Goal: Transaction & Acquisition: Purchase product/service

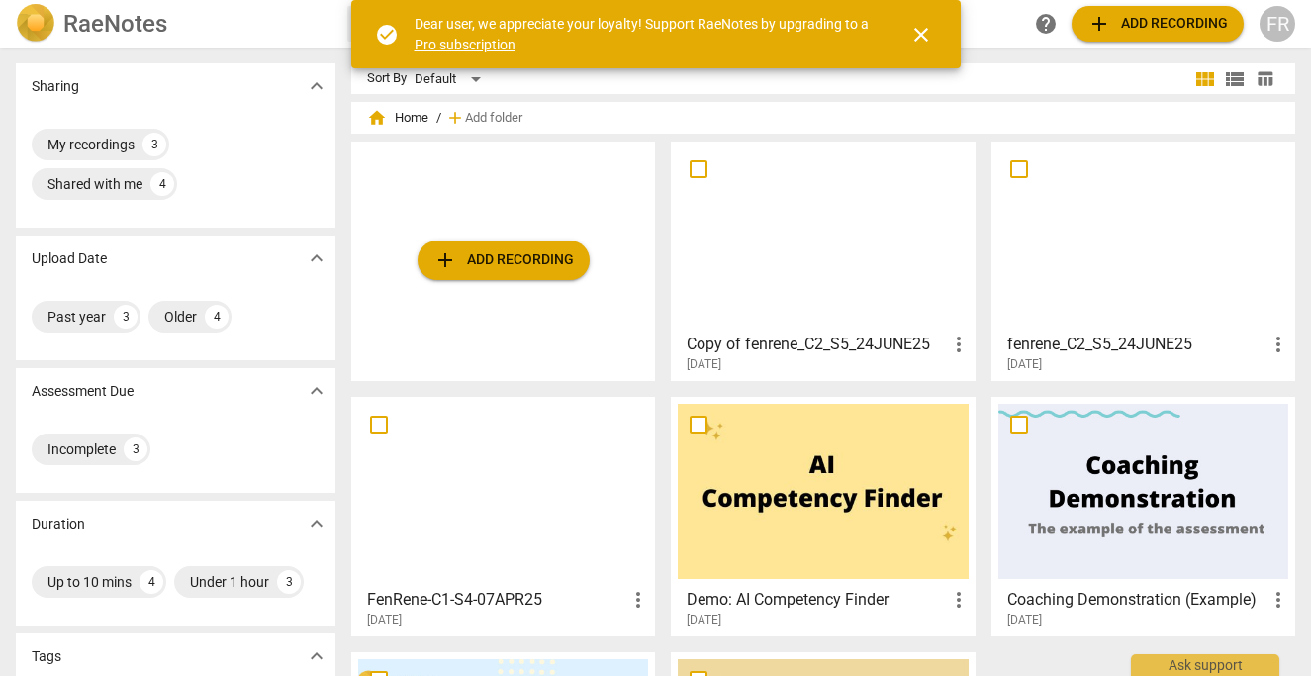
click at [490, 258] on span "add Add recording" at bounding box center [503, 260] width 140 height 24
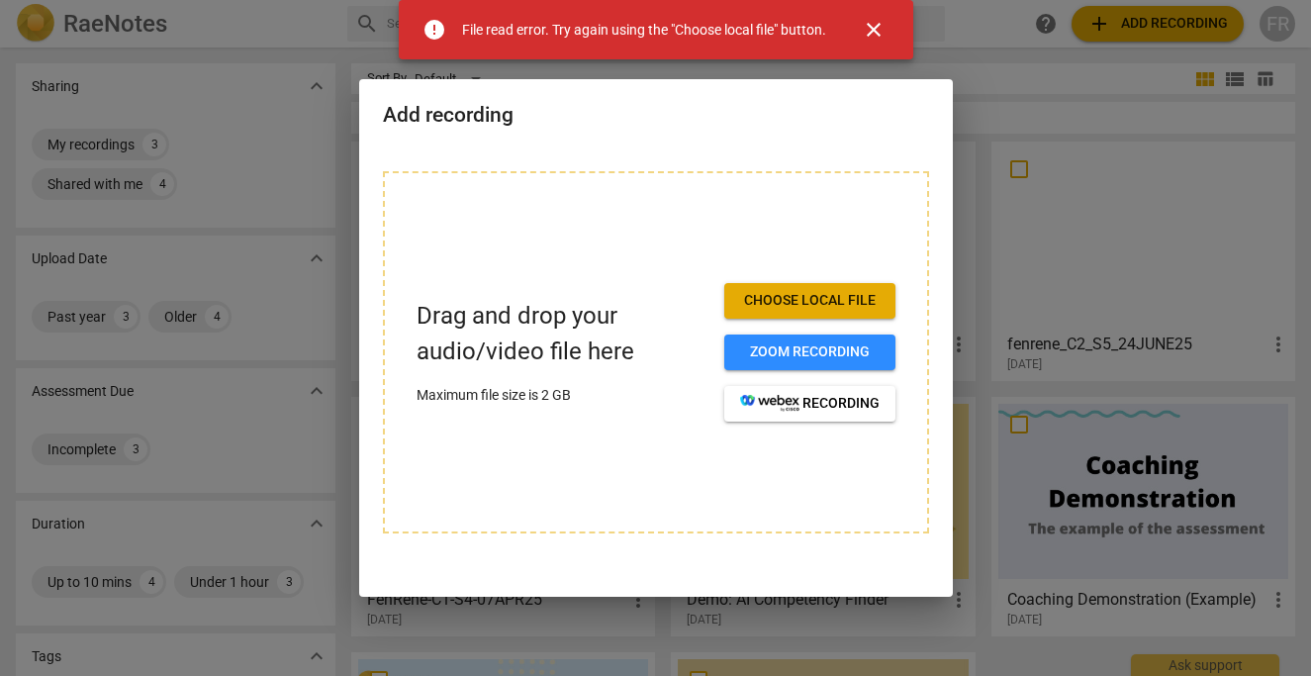
click at [814, 299] on span "Choose local file" at bounding box center [810, 301] width 140 height 20
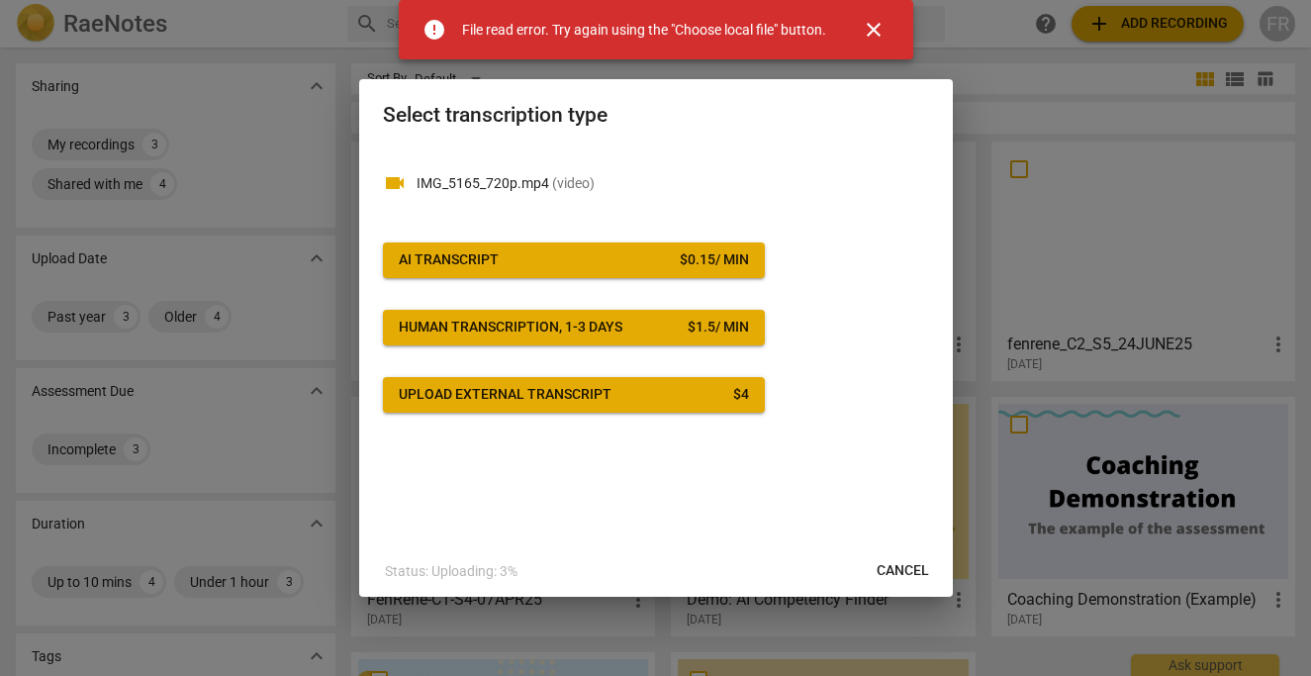
click at [522, 258] on span "AI Transcript $ 0.15 / min" at bounding box center [574, 260] width 350 height 20
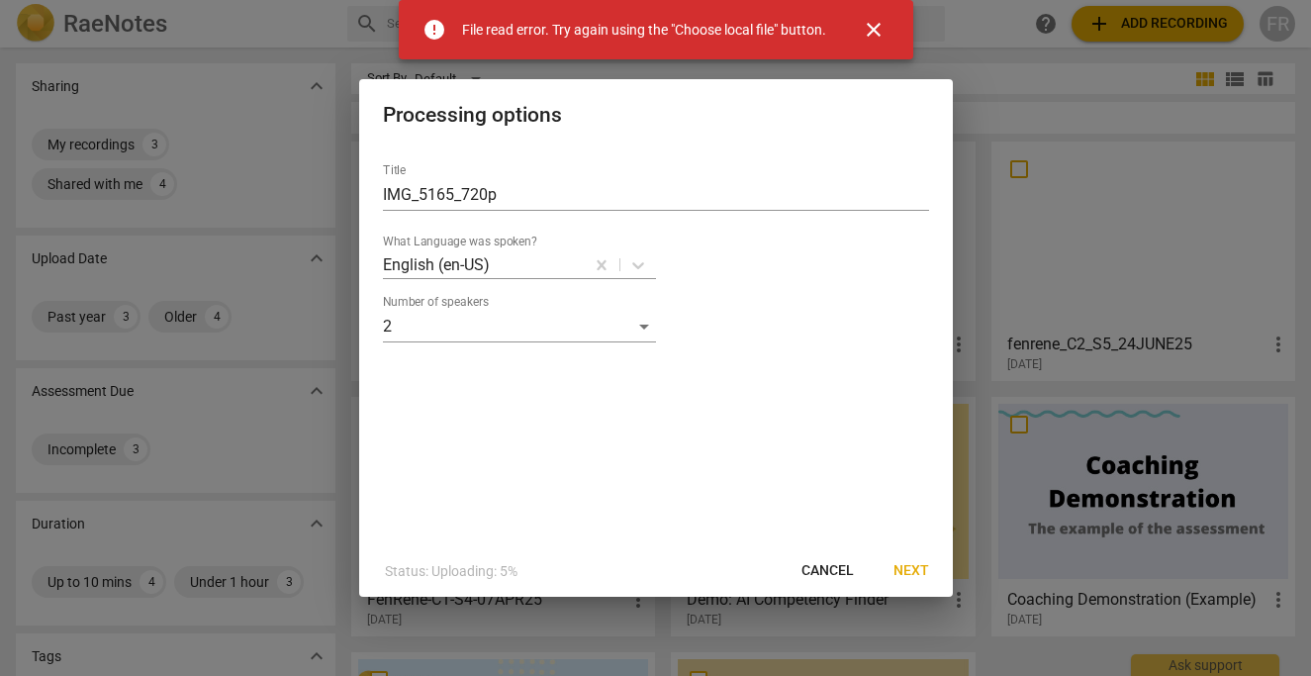
click at [911, 568] on span "Next" at bounding box center [911, 571] width 36 height 20
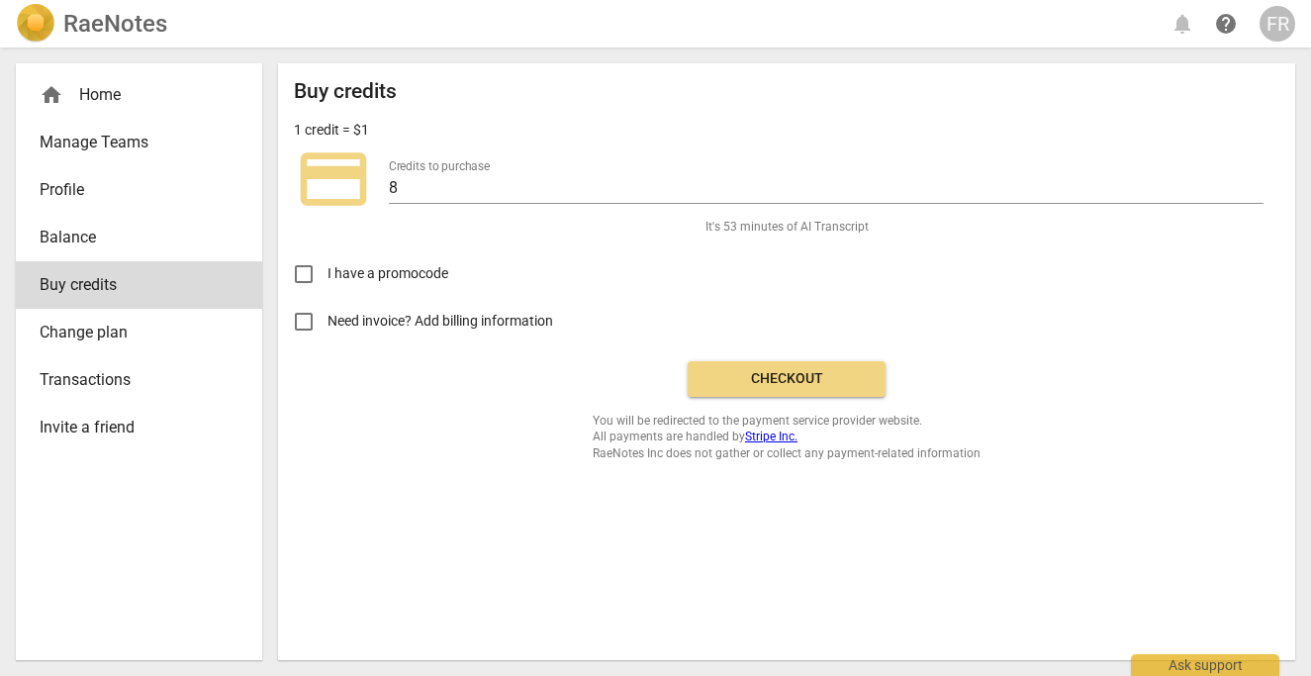
click at [613, 97] on div "Buy credits 1 credit = $1 credit_card Credits to purchase 8 It's 53 minutes of …" at bounding box center [786, 270] width 985 height 382
click at [809, 376] on span "Checkout" at bounding box center [786, 379] width 166 height 20
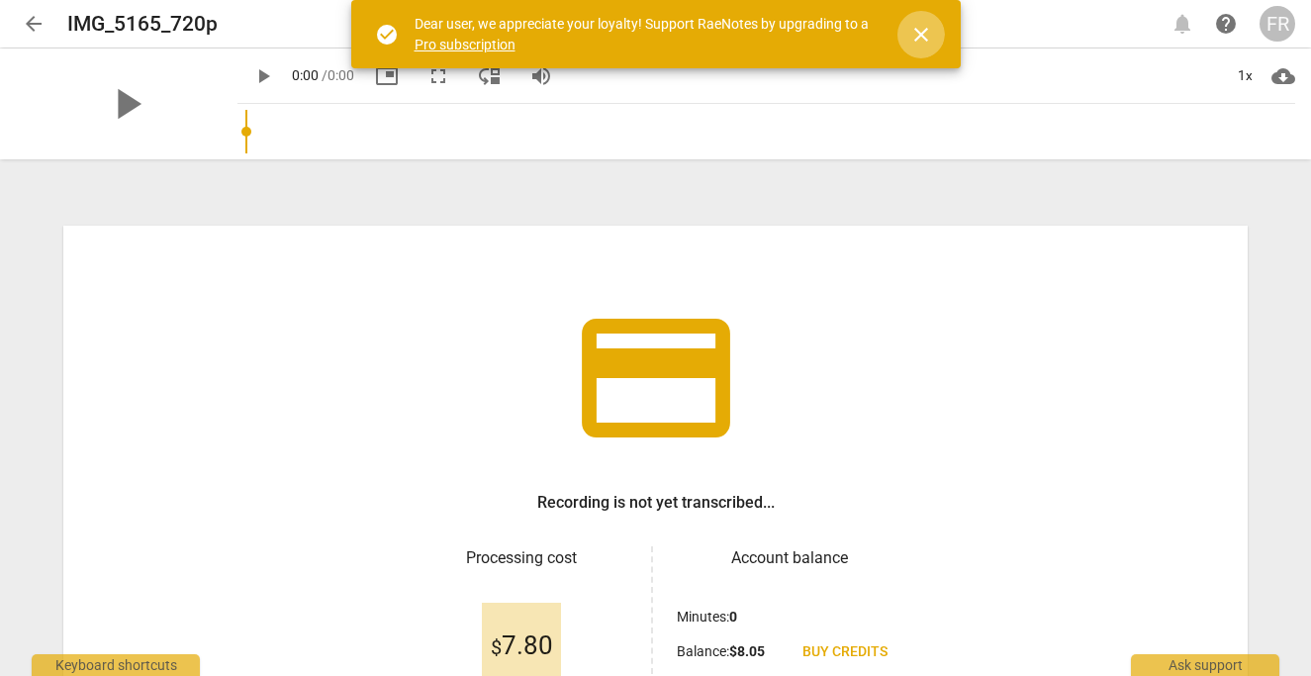
click at [924, 41] on span "close" at bounding box center [921, 35] width 24 height 24
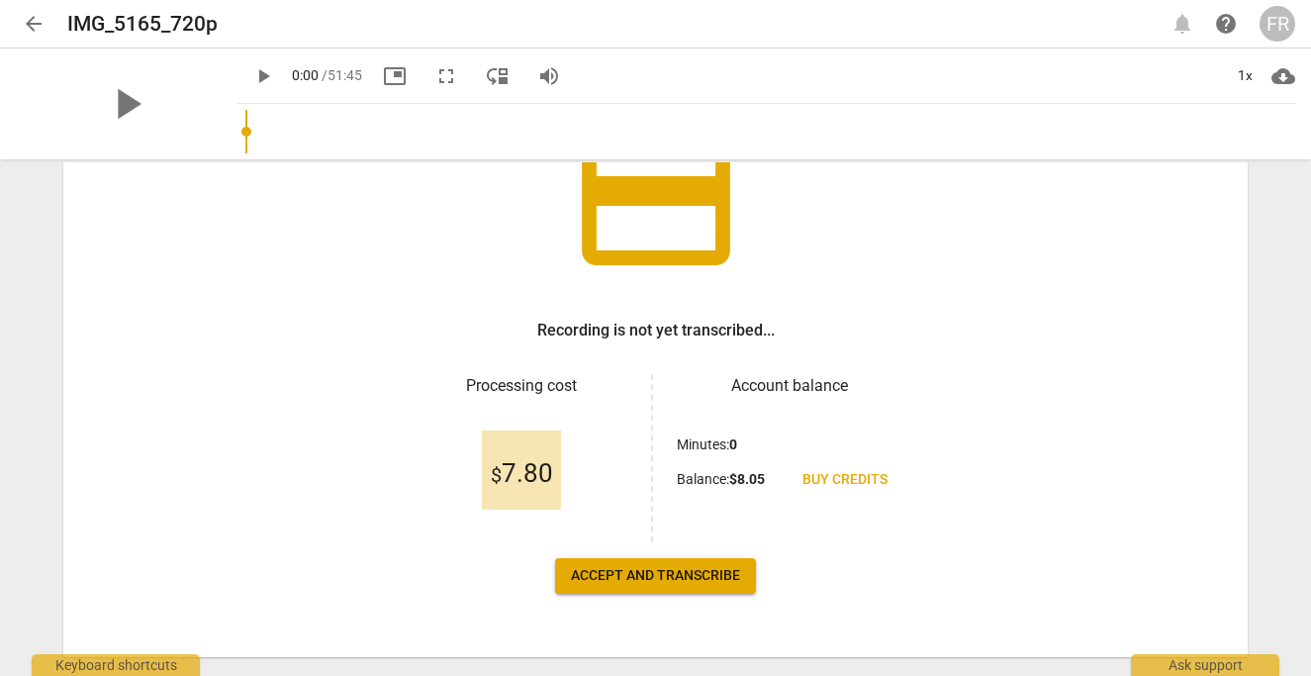
scroll to position [217, 0]
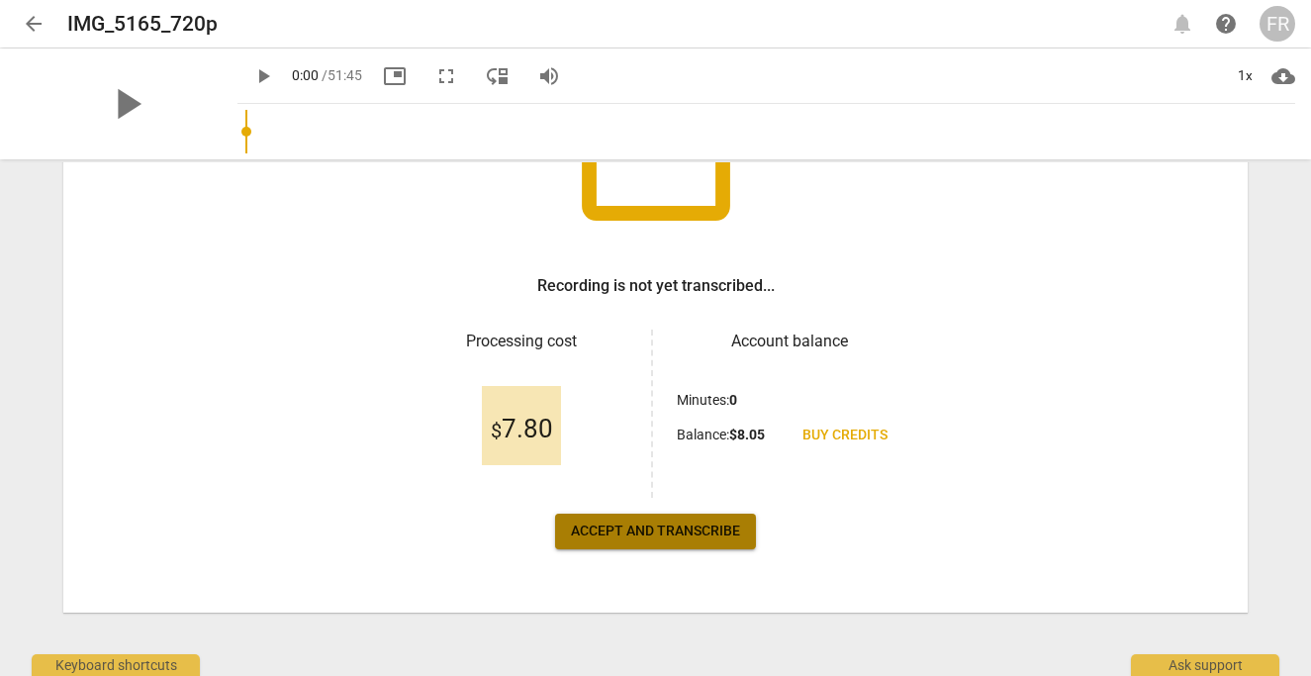
click at [658, 527] on span "Accept and transcribe" at bounding box center [655, 531] width 169 height 20
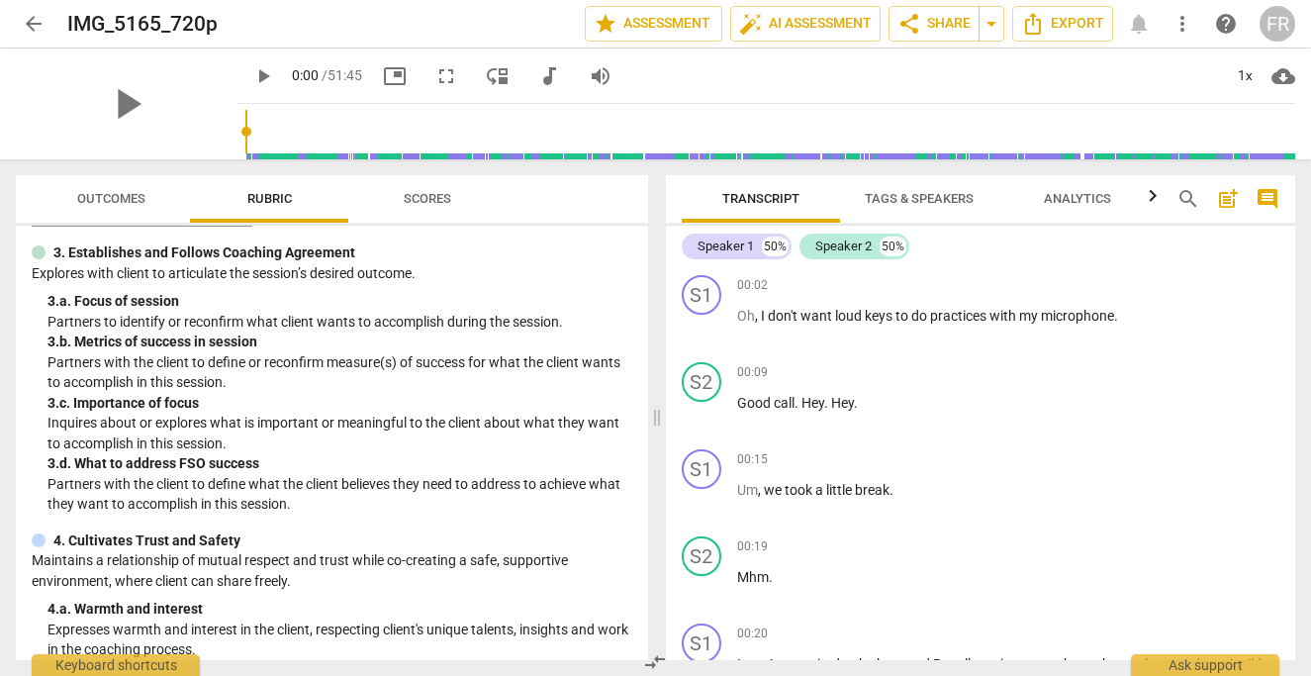
scroll to position [47, 0]
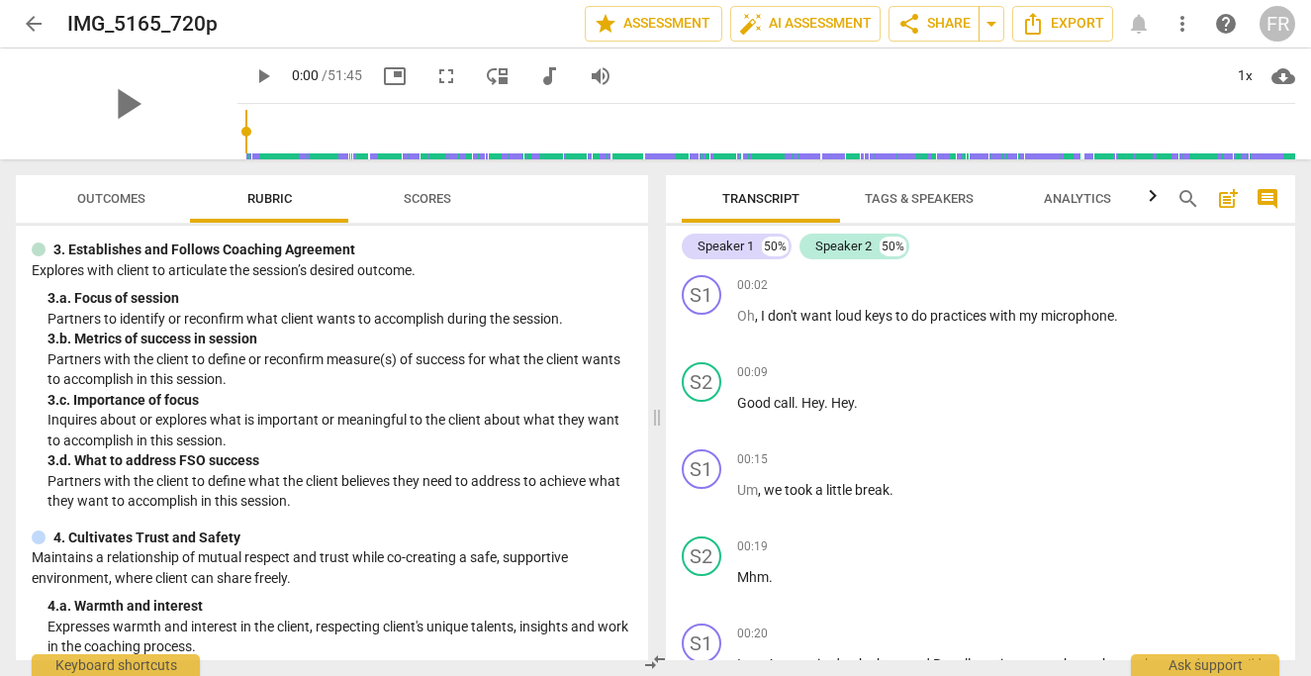
click at [1229, 200] on span "post_add" at bounding box center [1228, 199] width 24 height 24
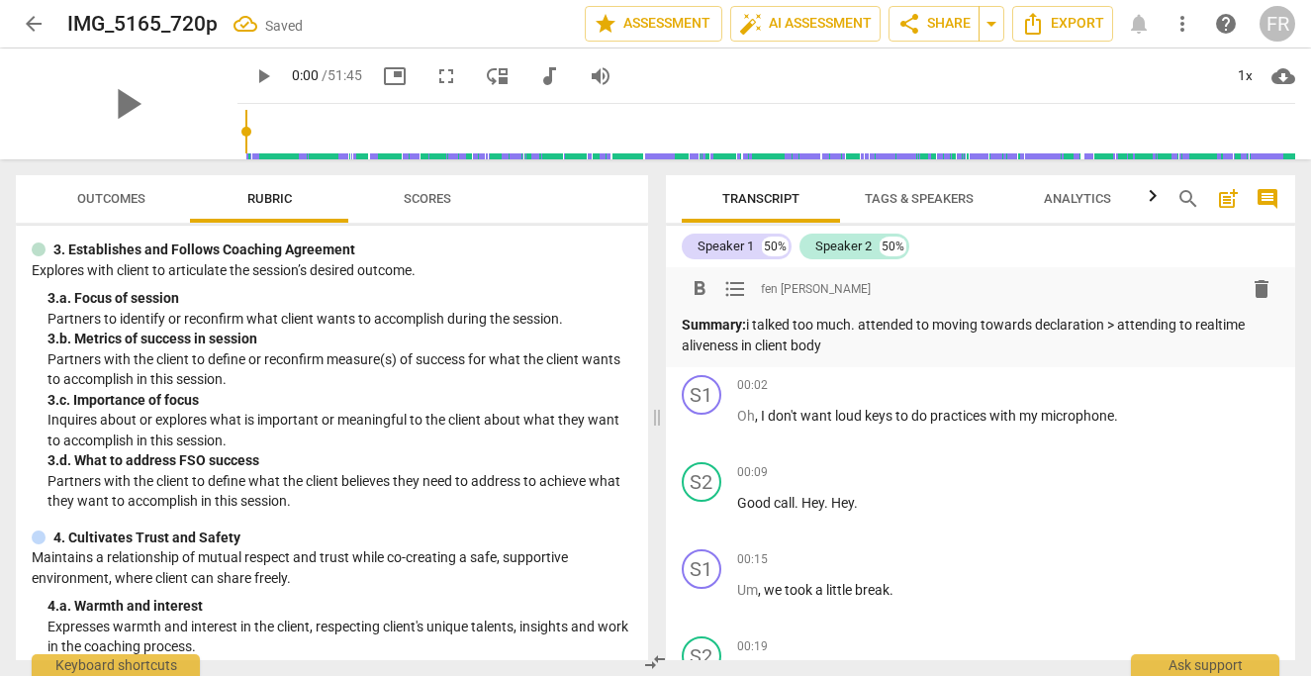
click at [865, 327] on p "Summary: i talked too much. attended to moving towards declaration > attending …" at bounding box center [981, 335] width 599 height 41
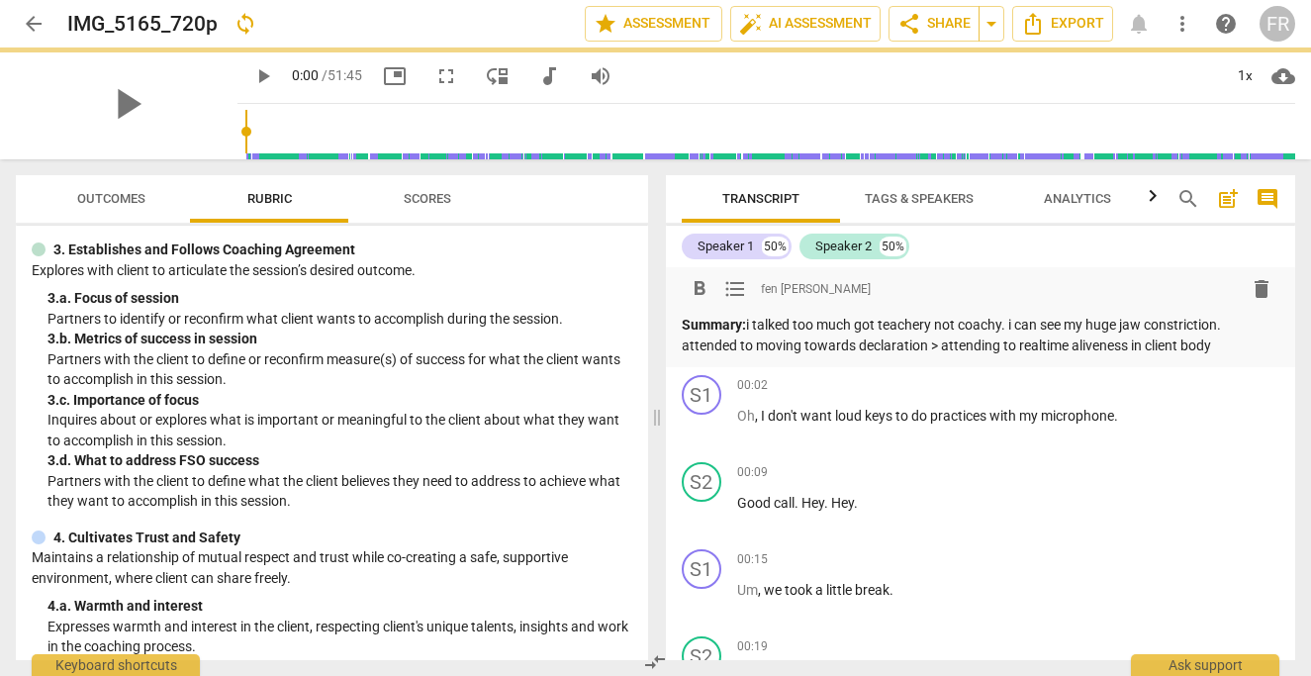
click at [1153, 329] on p "Summary: i talked too much got teachery not coachy. i can see my huge jaw const…" at bounding box center [981, 335] width 599 height 41
click at [1233, 342] on p "Summary: i talked too much got teachery not coachy. i can see my huge jaw const…" at bounding box center [981, 335] width 599 height 41
